Goal: Complete application form

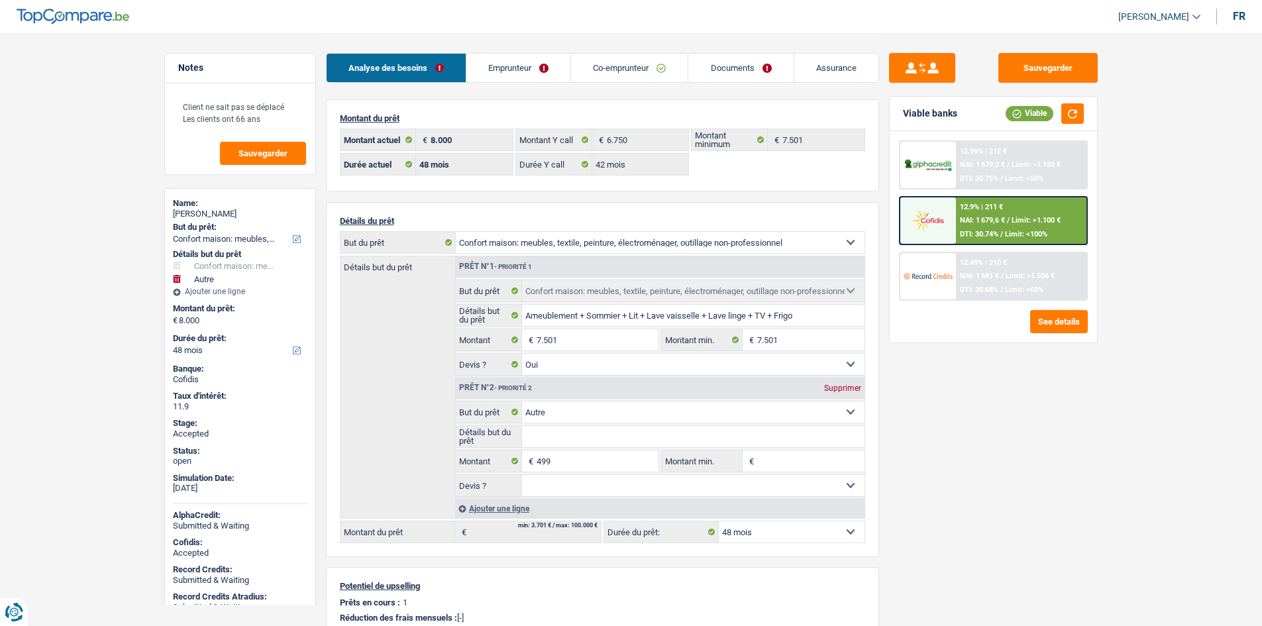
select select "household"
select select "other"
select select "48"
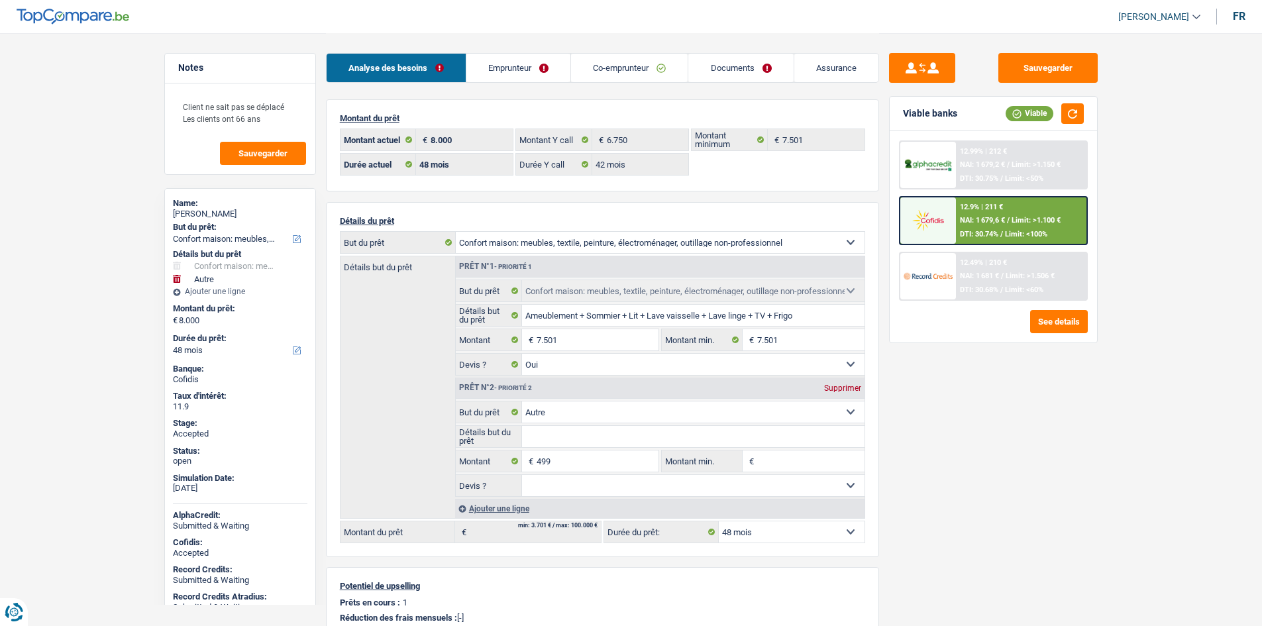
select select "42"
select select "household"
select select "yes"
select select "other"
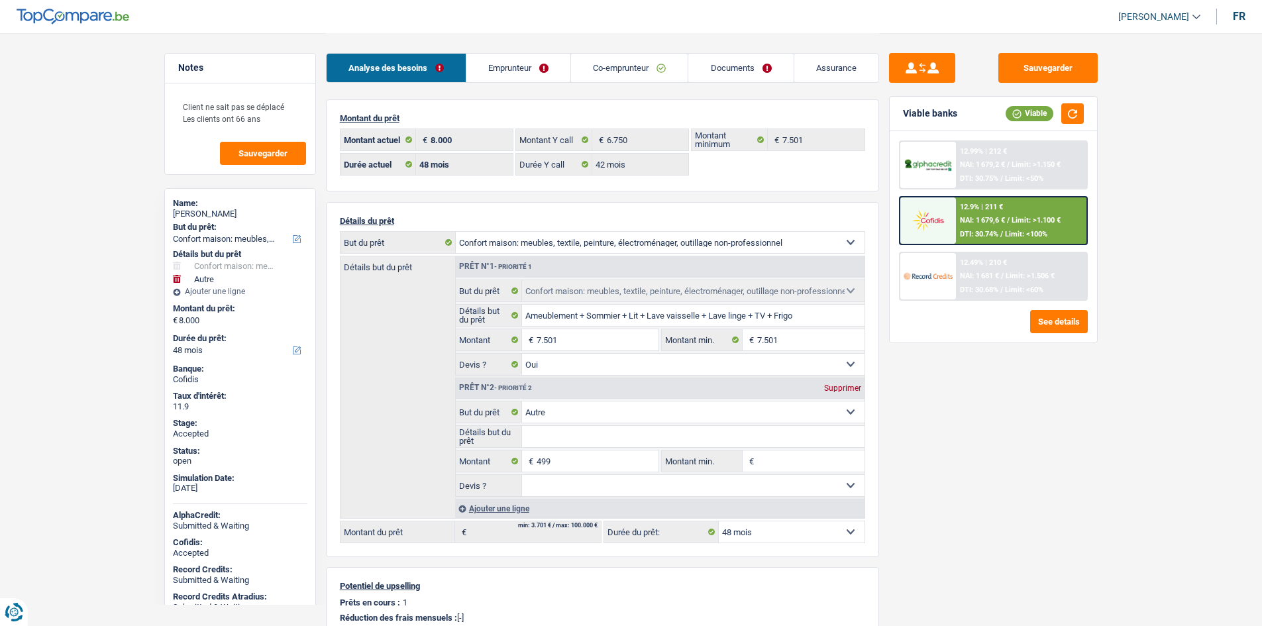
select select "48"
drag, startPoint x: 729, startPoint y: 60, endPoint x: 715, endPoint y: 93, distance: 35.9
click at [729, 60] on link "Documents" at bounding box center [740, 68] width 105 height 28
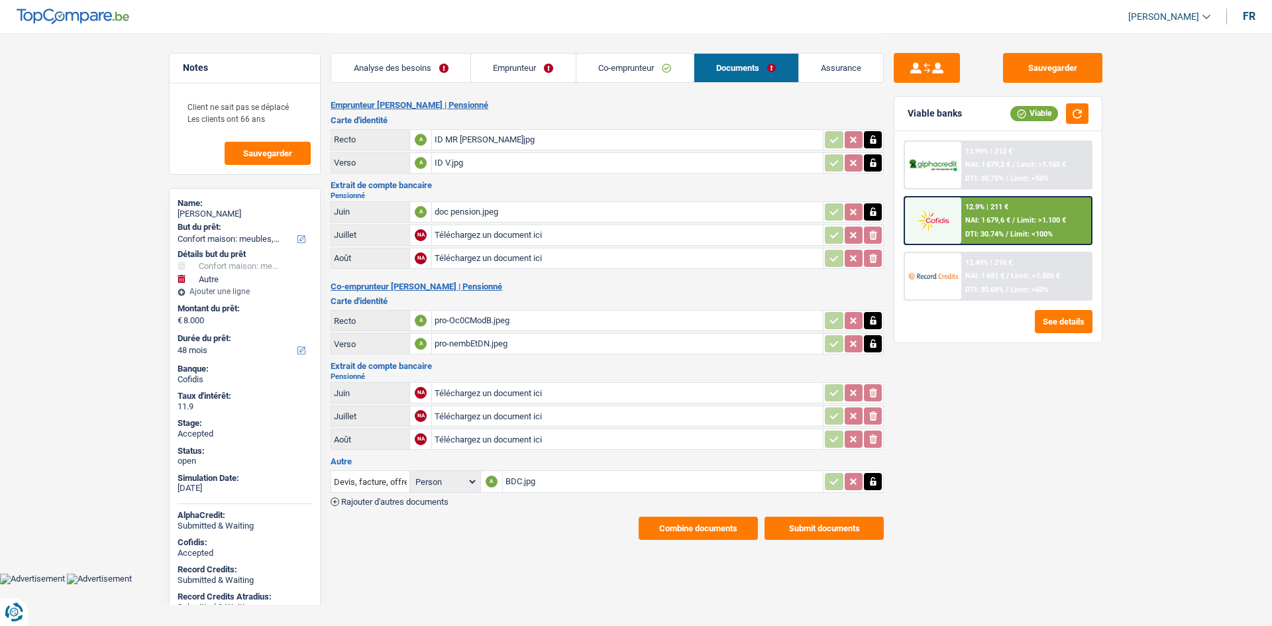
click at [520, 209] on div "doc pension.jpeg" at bounding box center [628, 212] width 386 height 20
drag, startPoint x: 552, startPoint y: 71, endPoint x: 600, endPoint y: 72, distance: 47.0
click at [552, 71] on link "Emprunteur" at bounding box center [523, 68] width 105 height 28
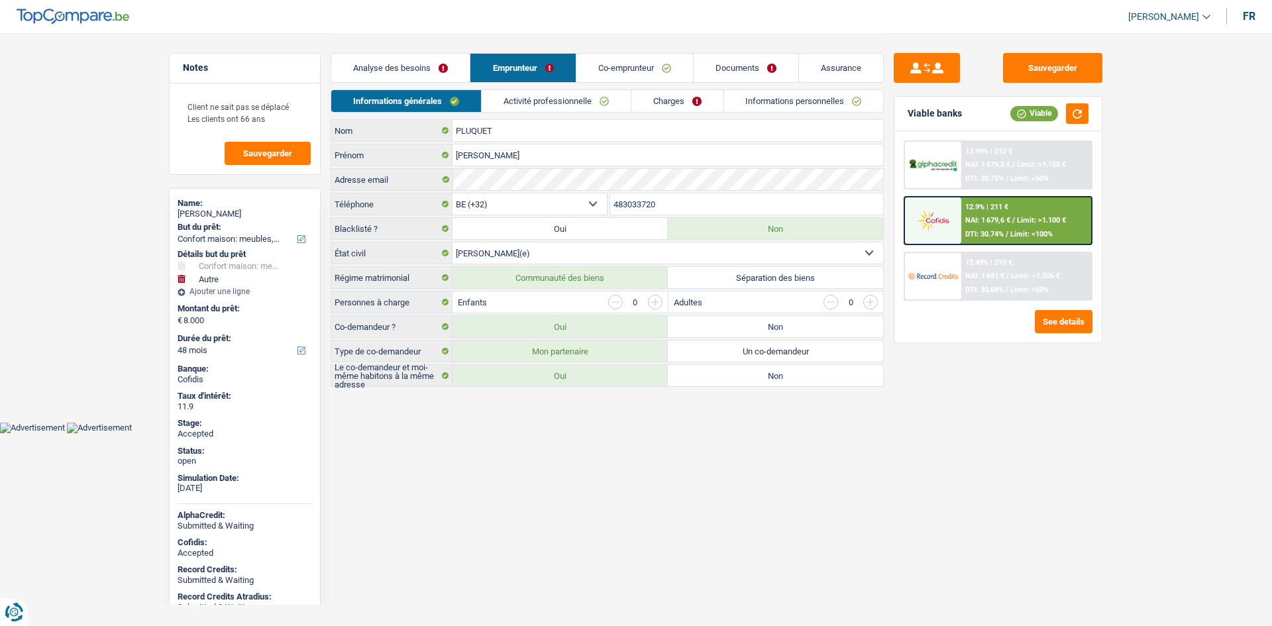
click at [625, 71] on link "Co-emprunteur" at bounding box center [634, 68] width 117 height 28
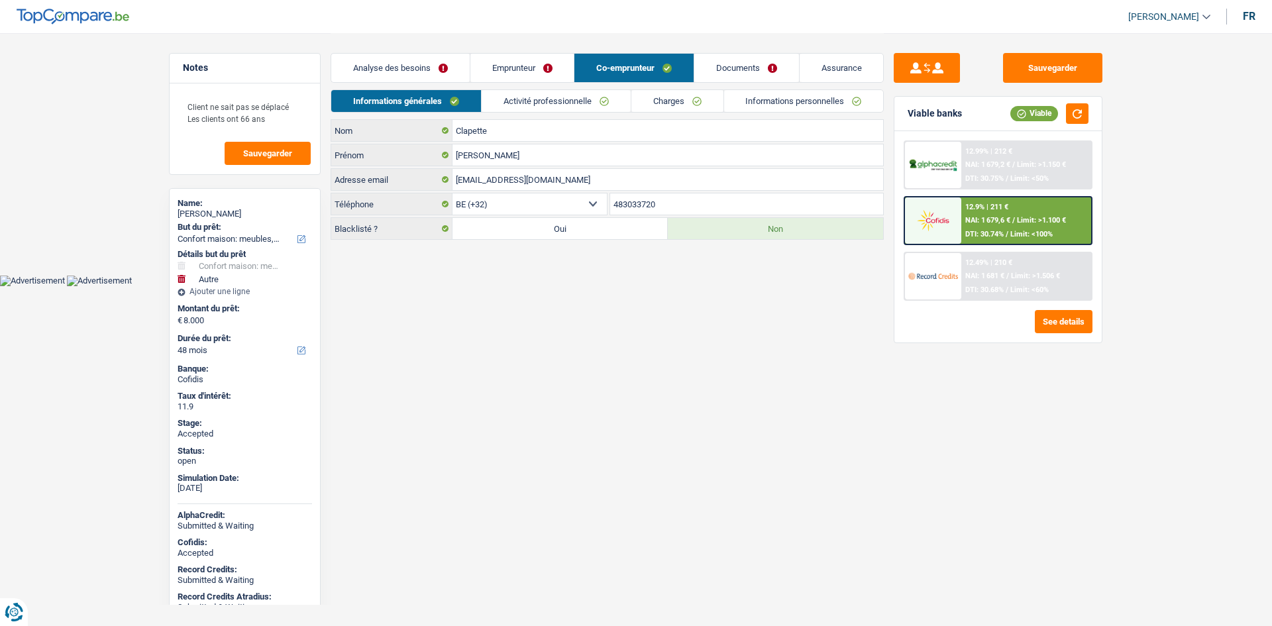
click at [513, 286] on html "Vous avez le contrôle de vos données Nous utilisons des cookies, tout comme nos…" at bounding box center [636, 143] width 1272 height 286
